Goal: Find contact information

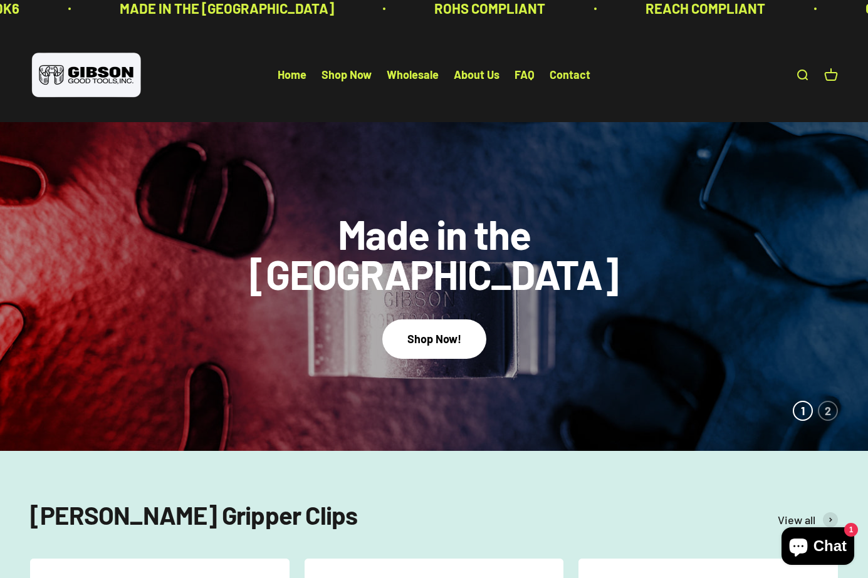
scroll to position [4422, 0]
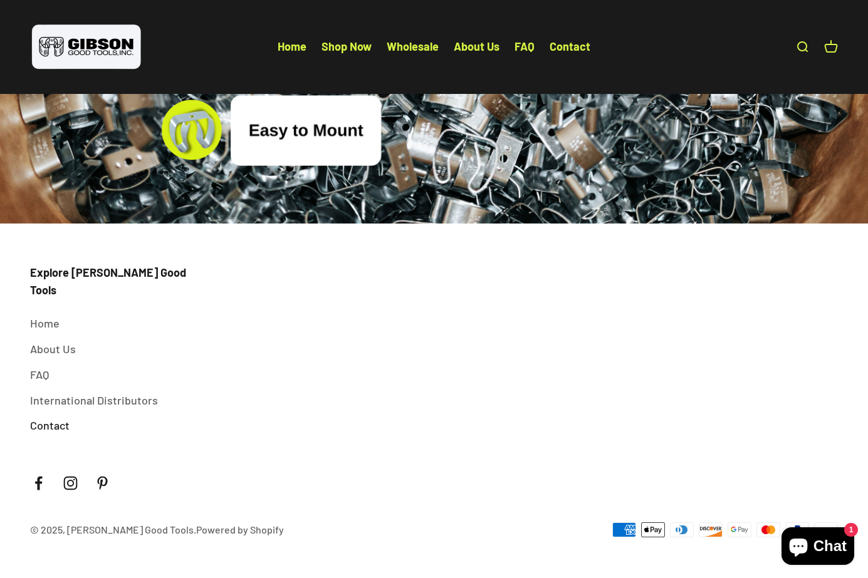
click at [51, 432] on link "Contact" at bounding box center [49, 426] width 39 height 18
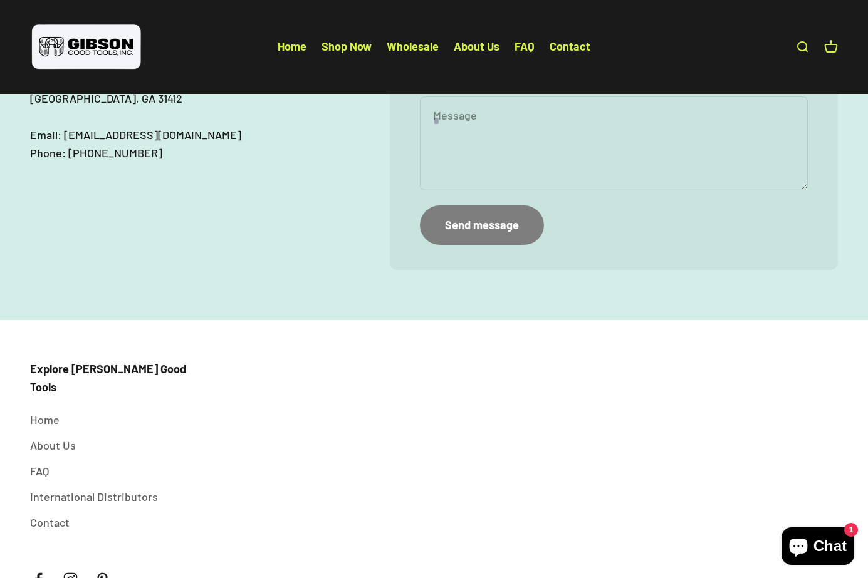
scroll to position [336, 0]
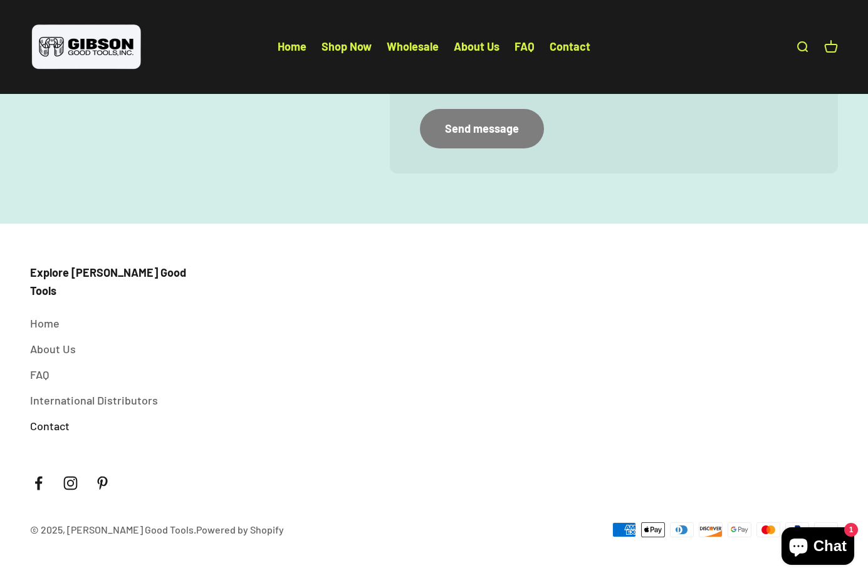
click at [49, 426] on link "Contact" at bounding box center [49, 426] width 39 height 18
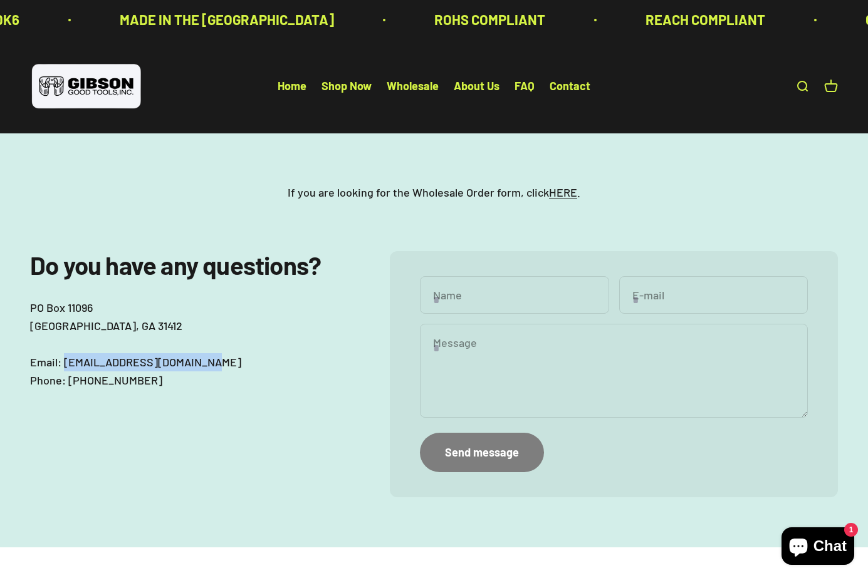
drag, startPoint x: 64, startPoint y: 423, endPoint x: 201, endPoint y: 421, distance: 137.3
click at [201, 389] on p "[GEOGRAPHIC_DATA] Email: [EMAIL_ADDRESS][DOMAIN_NAME] Phone: [PHONE_NUMBER]" at bounding box center [190, 344] width 320 height 90
copy p "[EMAIL_ADDRESS][DOMAIN_NAME]"
click at [108, 167] on div "If you are looking for the Wholesale Order form, click HERE ." at bounding box center [434, 192] width 868 height 118
